Goal: Go to known website: Go to known website

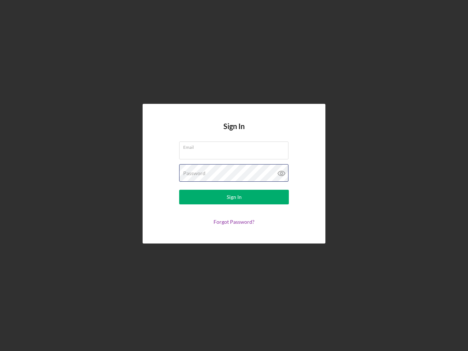
click at [234, 175] on div "Password" at bounding box center [234, 173] width 110 height 18
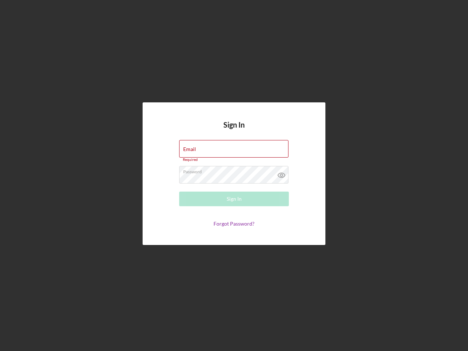
click at [281, 173] on icon at bounding box center [281, 175] width 18 height 18
